Goal: Communication & Community: Answer question/provide support

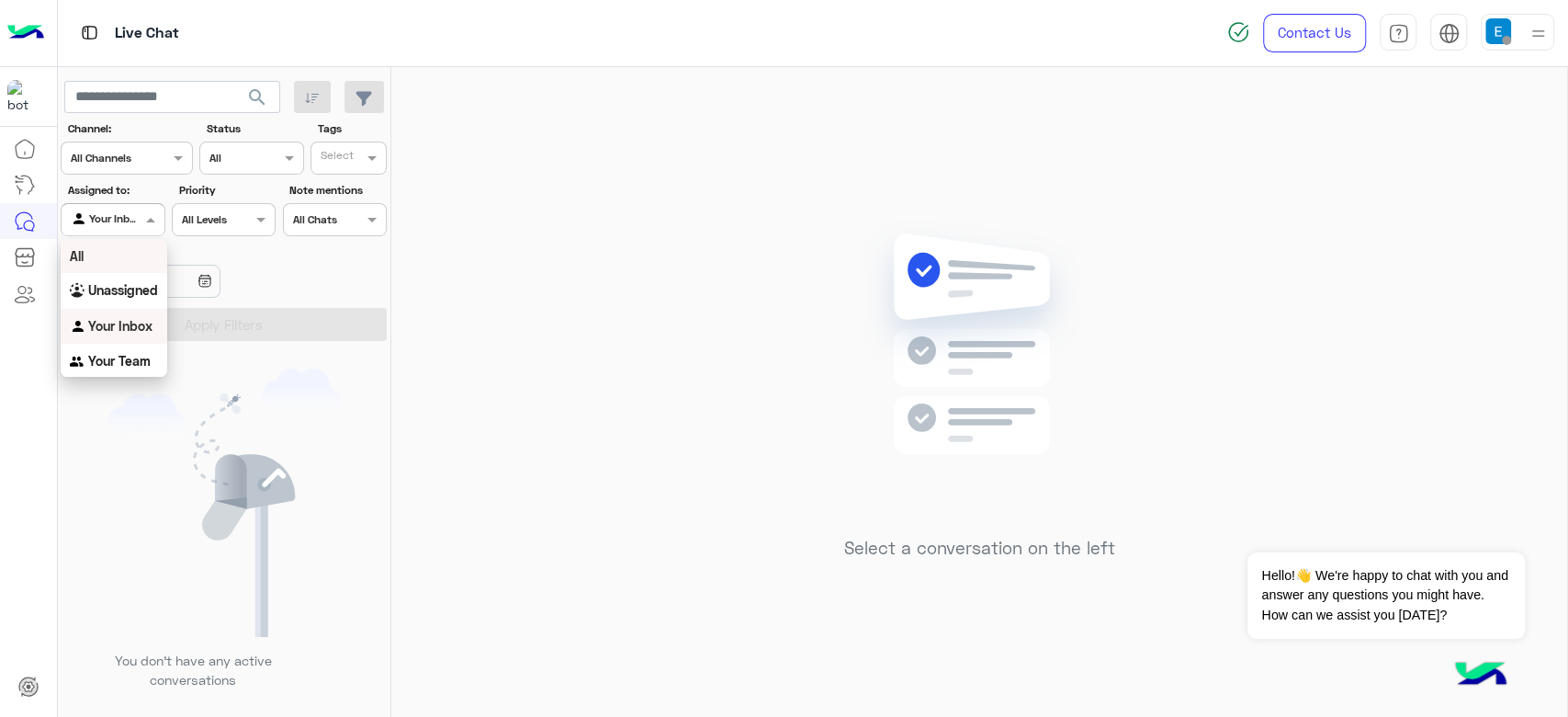
click at [109, 258] on div "All" at bounding box center [114, 256] width 107 height 34
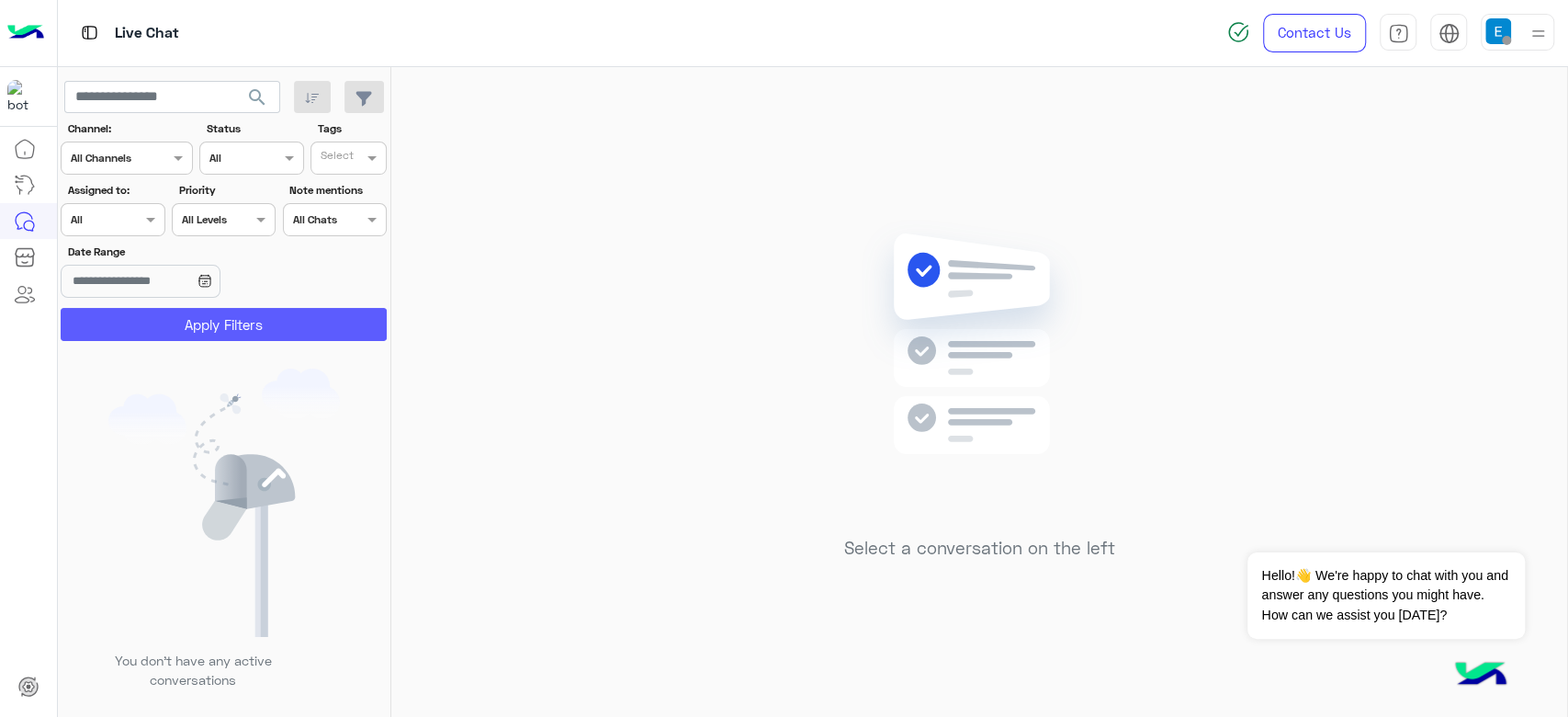
click at [169, 318] on button "Apply Filters" at bounding box center [224, 324] width 326 height 33
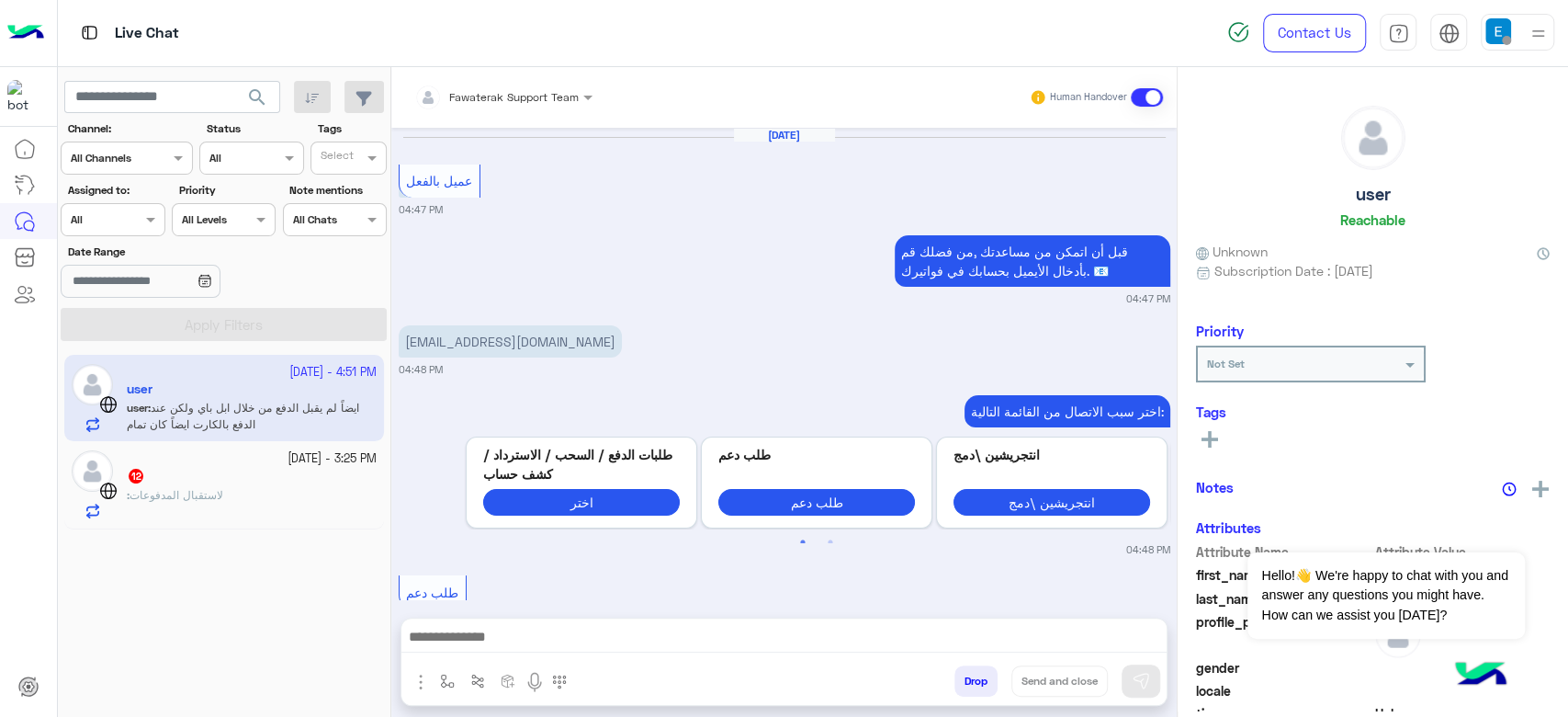
scroll to position [1459, 0]
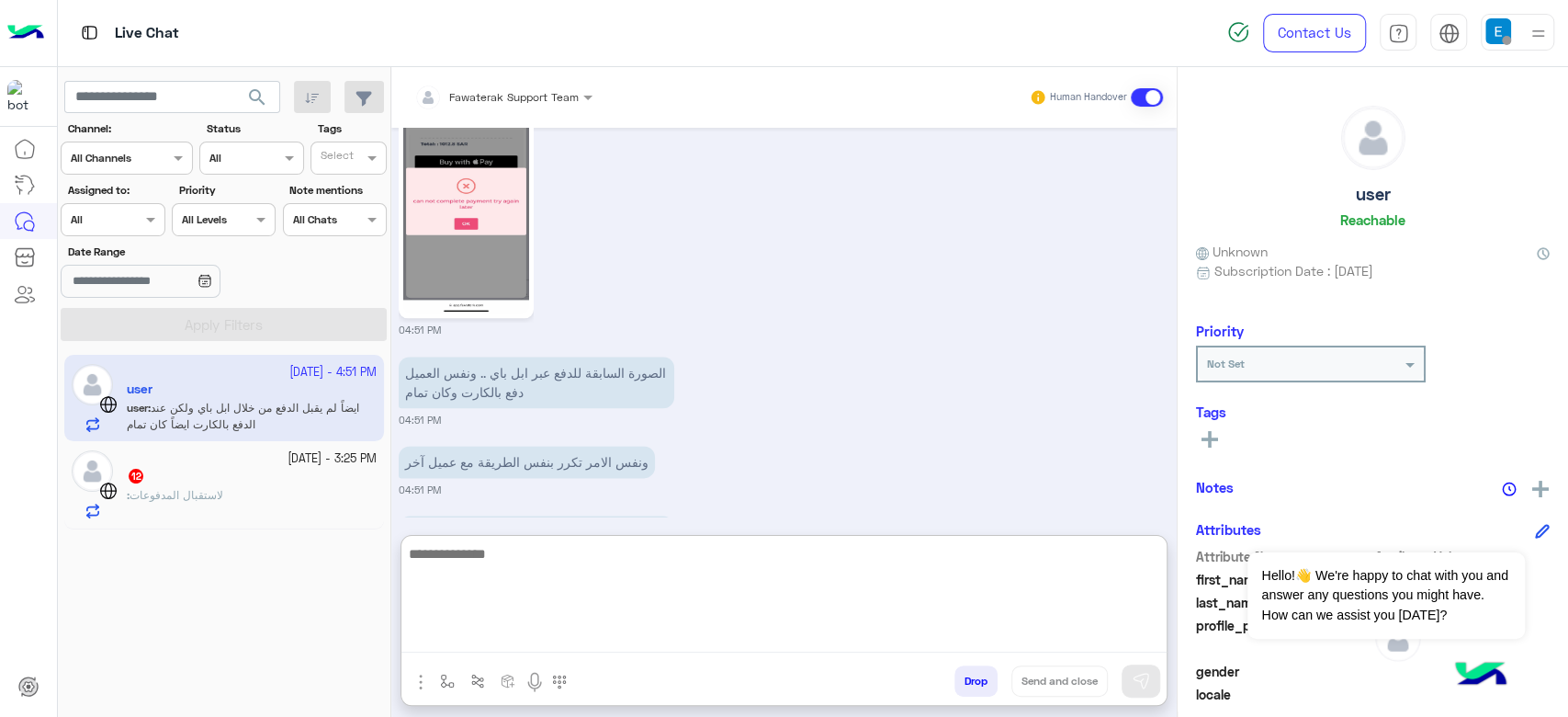
click at [612, 639] on textarea at bounding box center [784, 598] width 765 height 111
type textarea "**********"
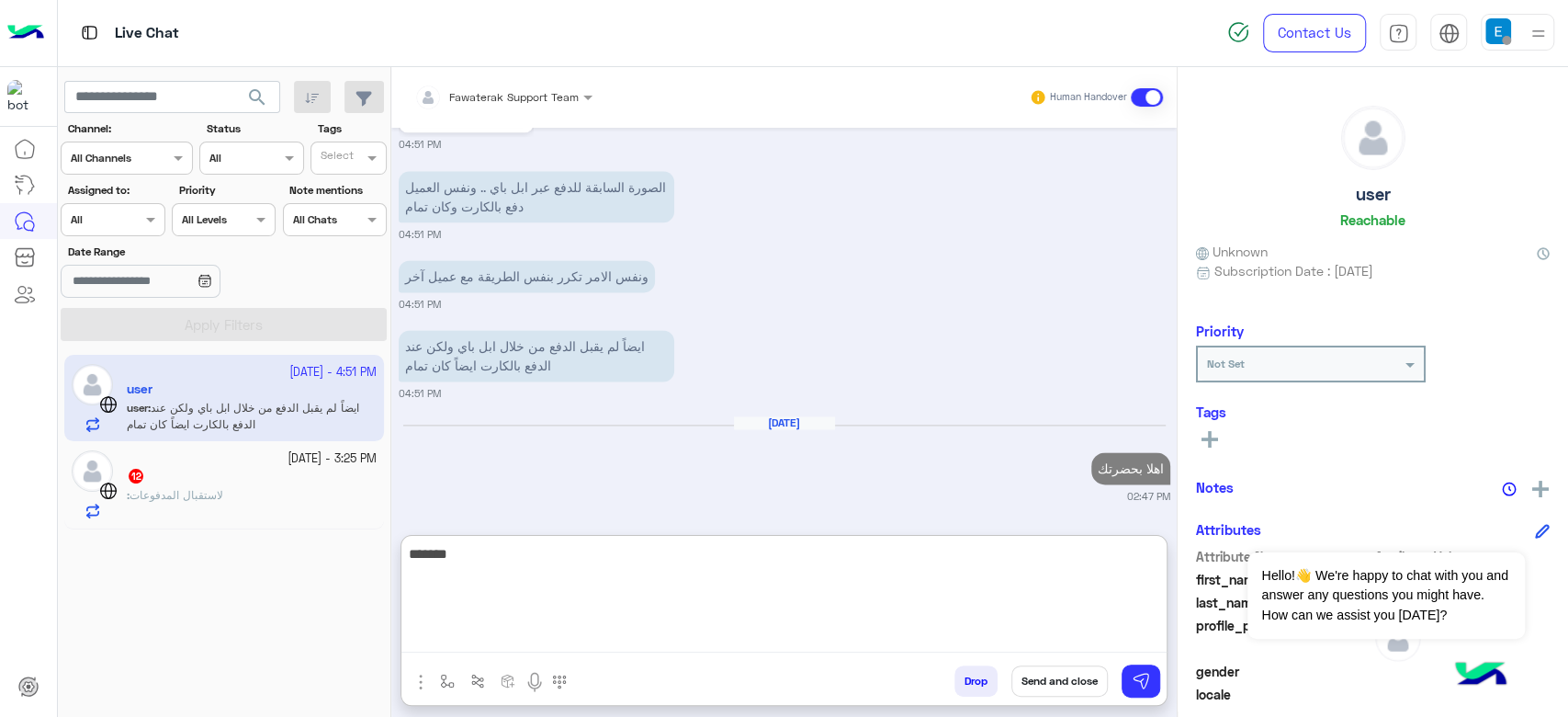
scroll to position [1691, 0]
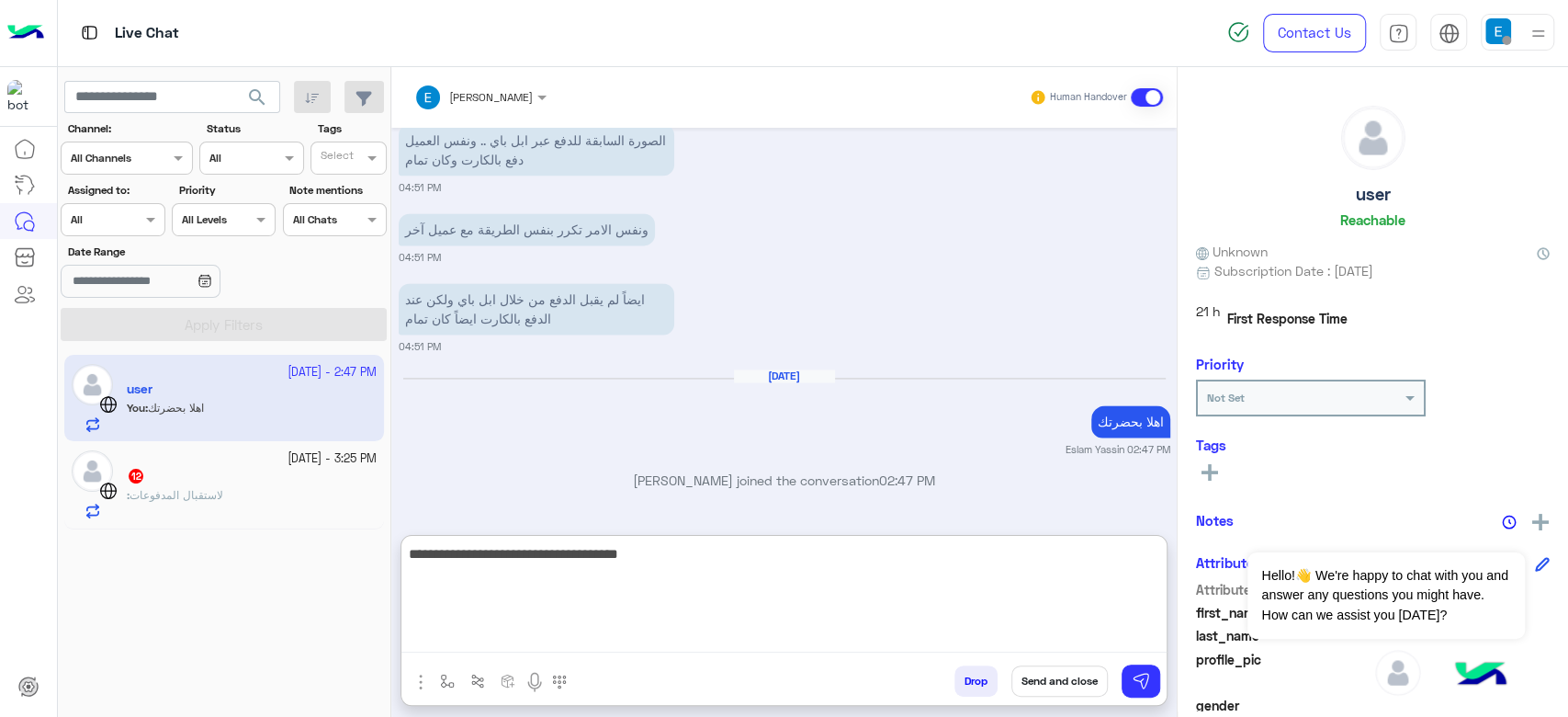
type textarea "**********"
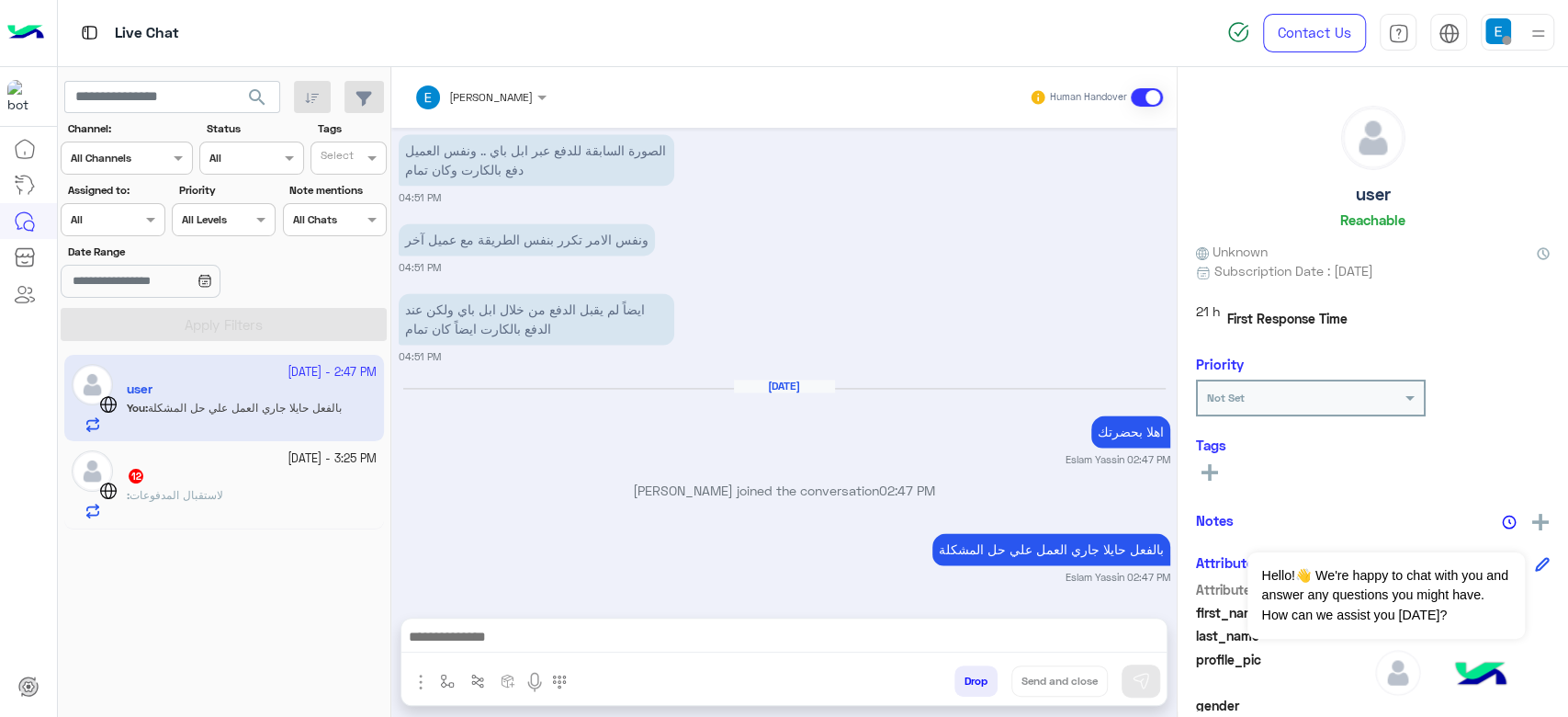
scroll to position [1679, 0]
click at [1101, 471] on div "[DATE] عميل بالفعل 04:47 PM قبل أن اتمكن من مساعدتك ,من فضلك قم بأدخال الأيميل …" at bounding box center [784, 363] width 785 height 472
click at [248, 503] on div ": لاستقبال المدفوعات" at bounding box center [252, 503] width 250 height 32
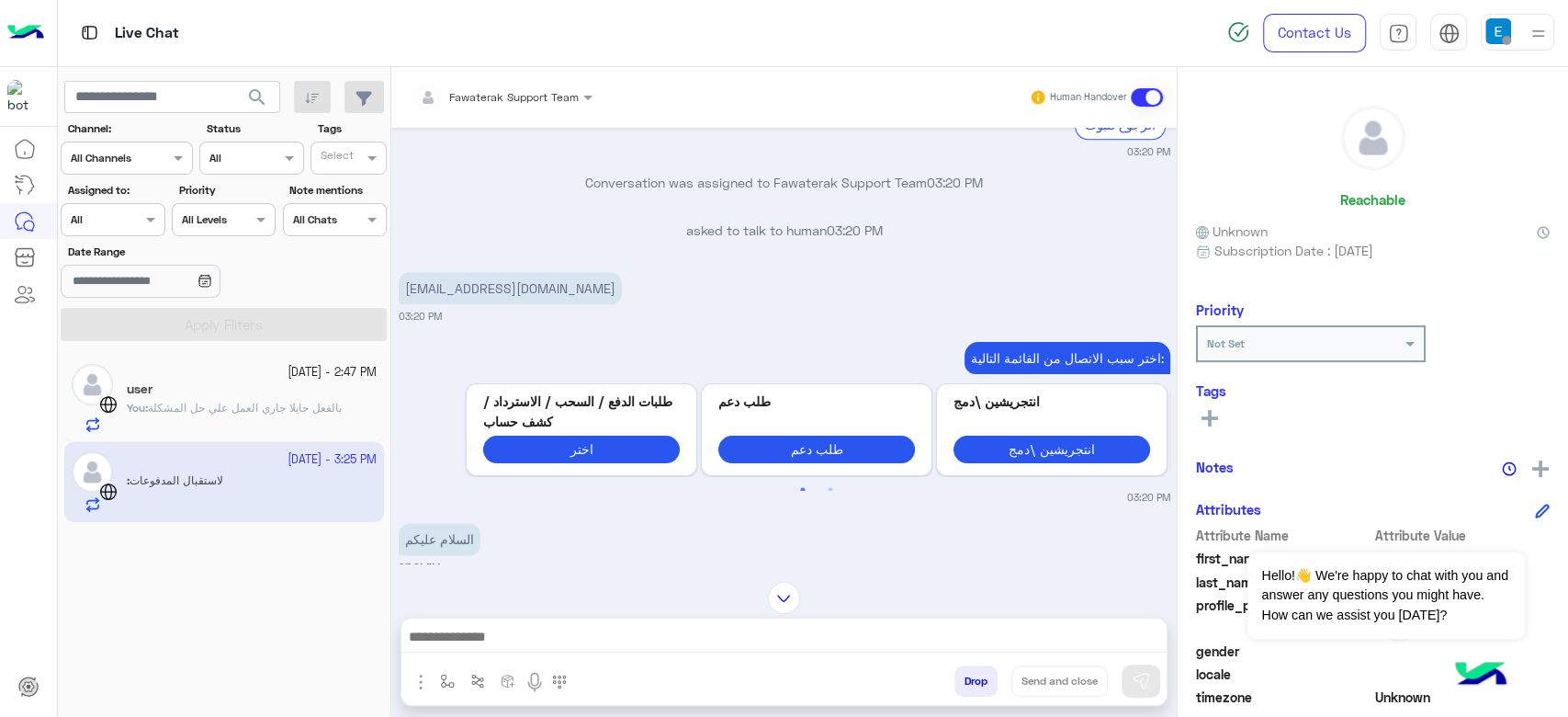
scroll to position [1554, 0]
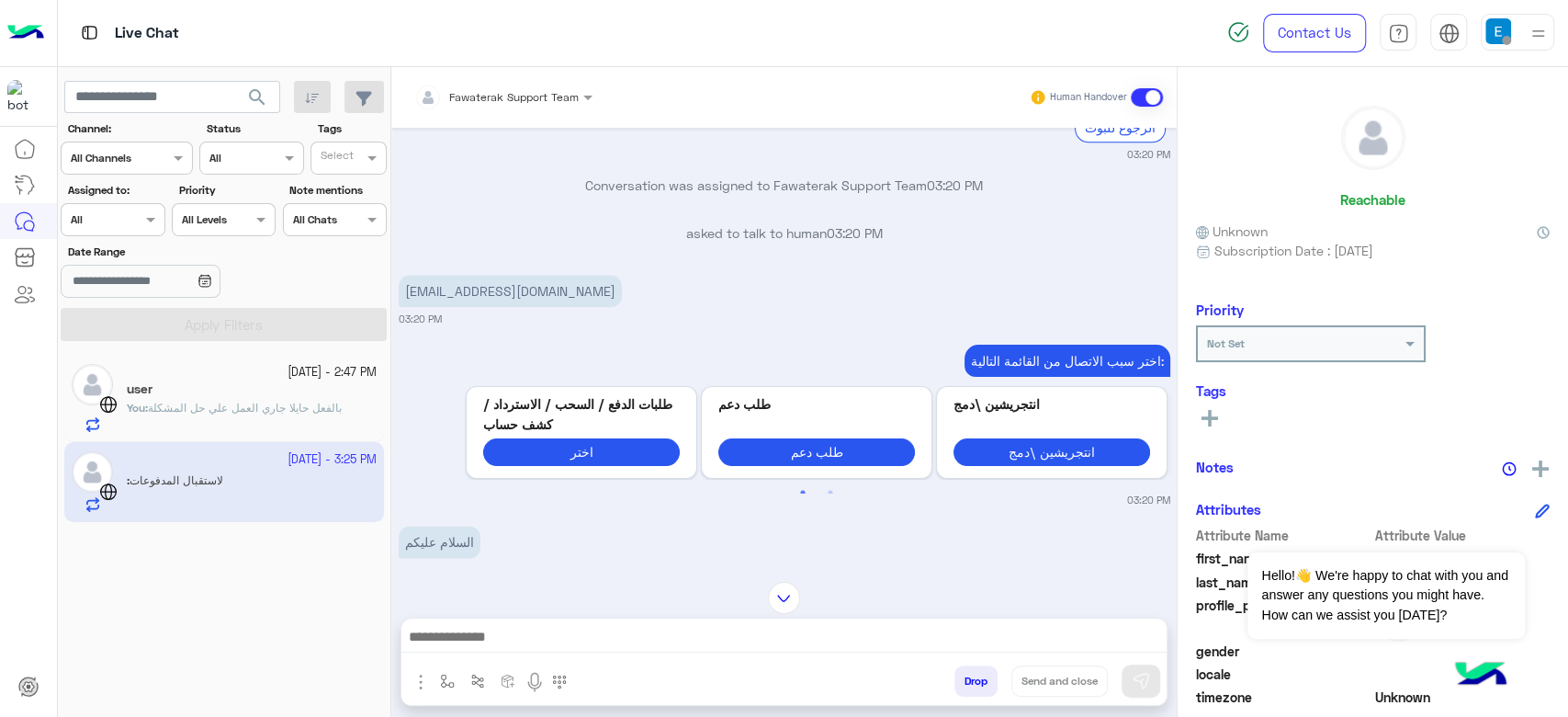
click at [512, 307] on p "[EMAIL_ADDRESS][DOMAIN_NAME]" at bounding box center [510, 291] width 223 height 32
copy app-message "[EMAIL_ADDRESS][DOMAIN_NAME]"
